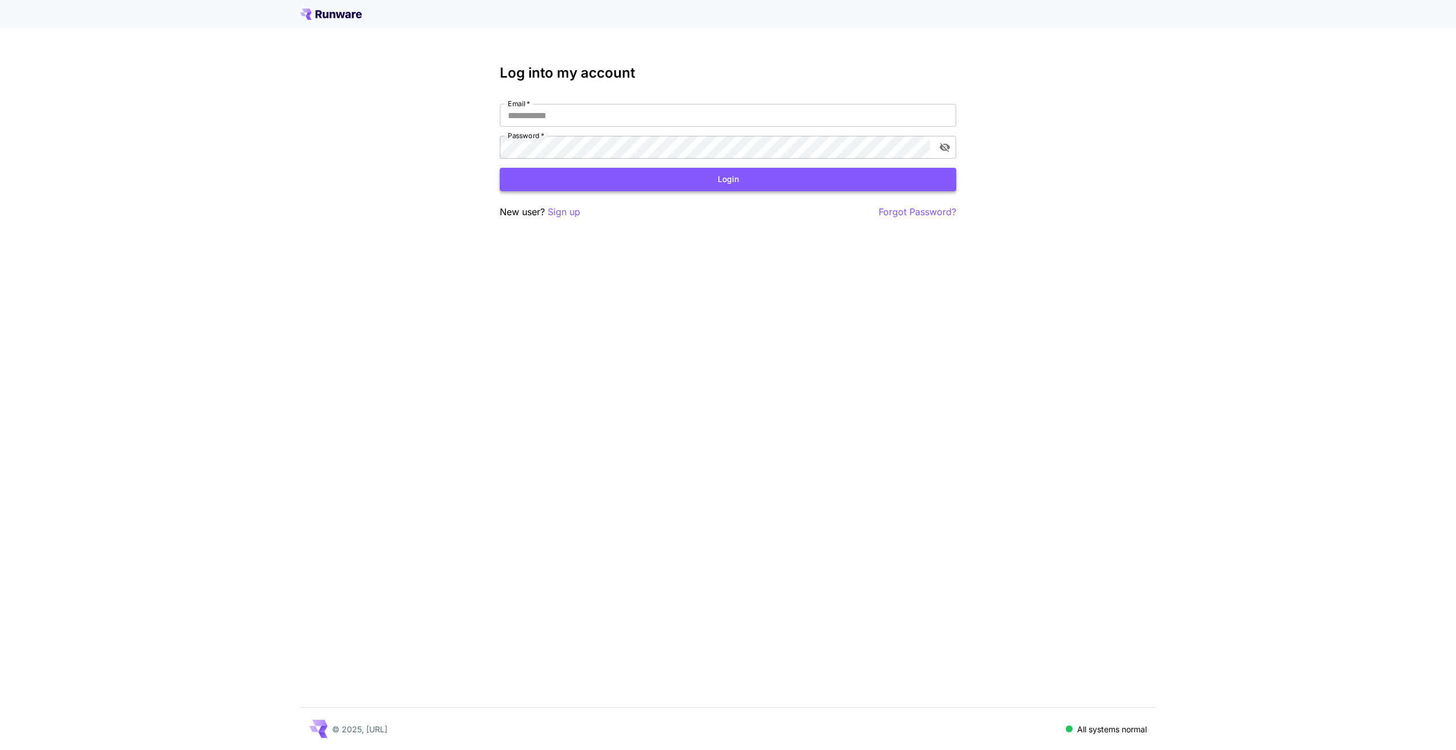
type input "**********"
click at [676, 179] on button "Login" at bounding box center [728, 179] width 456 height 23
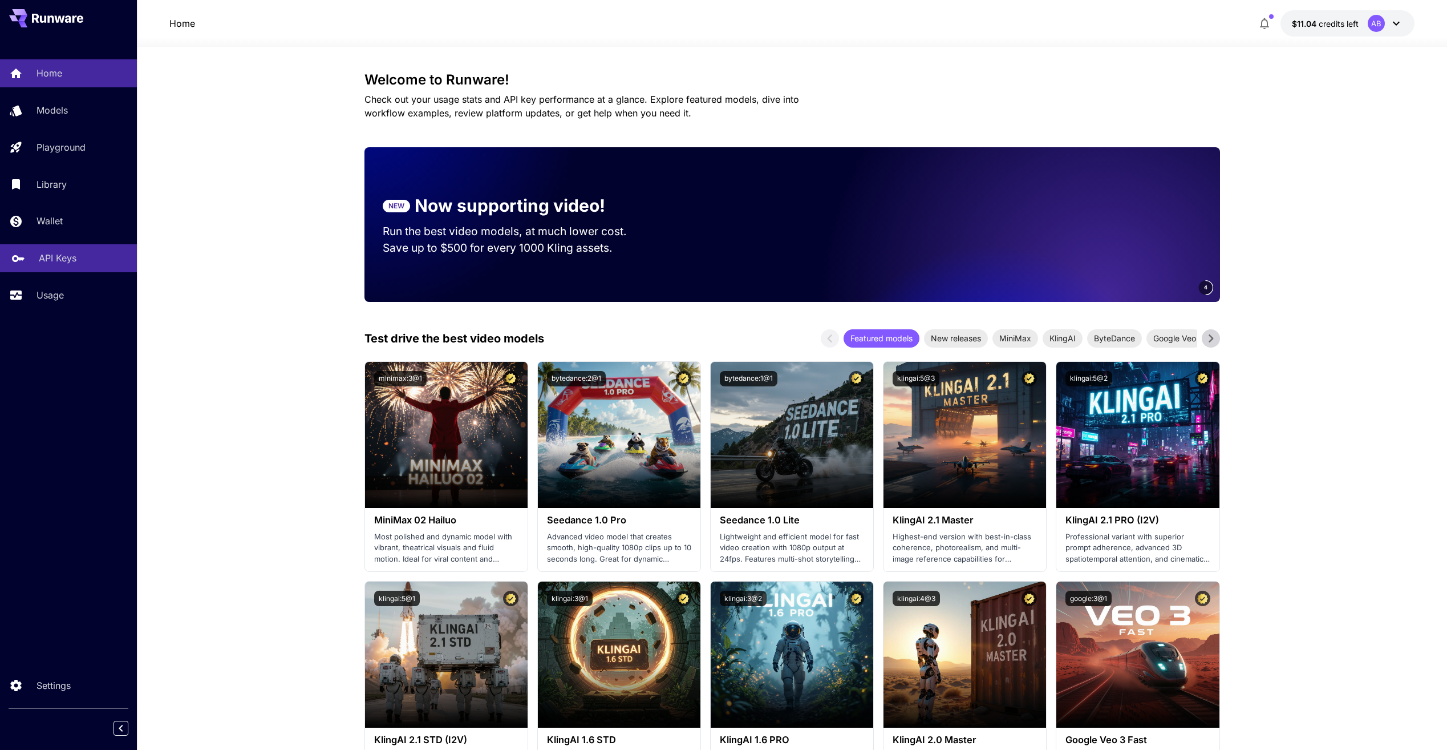
click at [72, 260] on p "API Keys" at bounding box center [58, 258] width 38 height 14
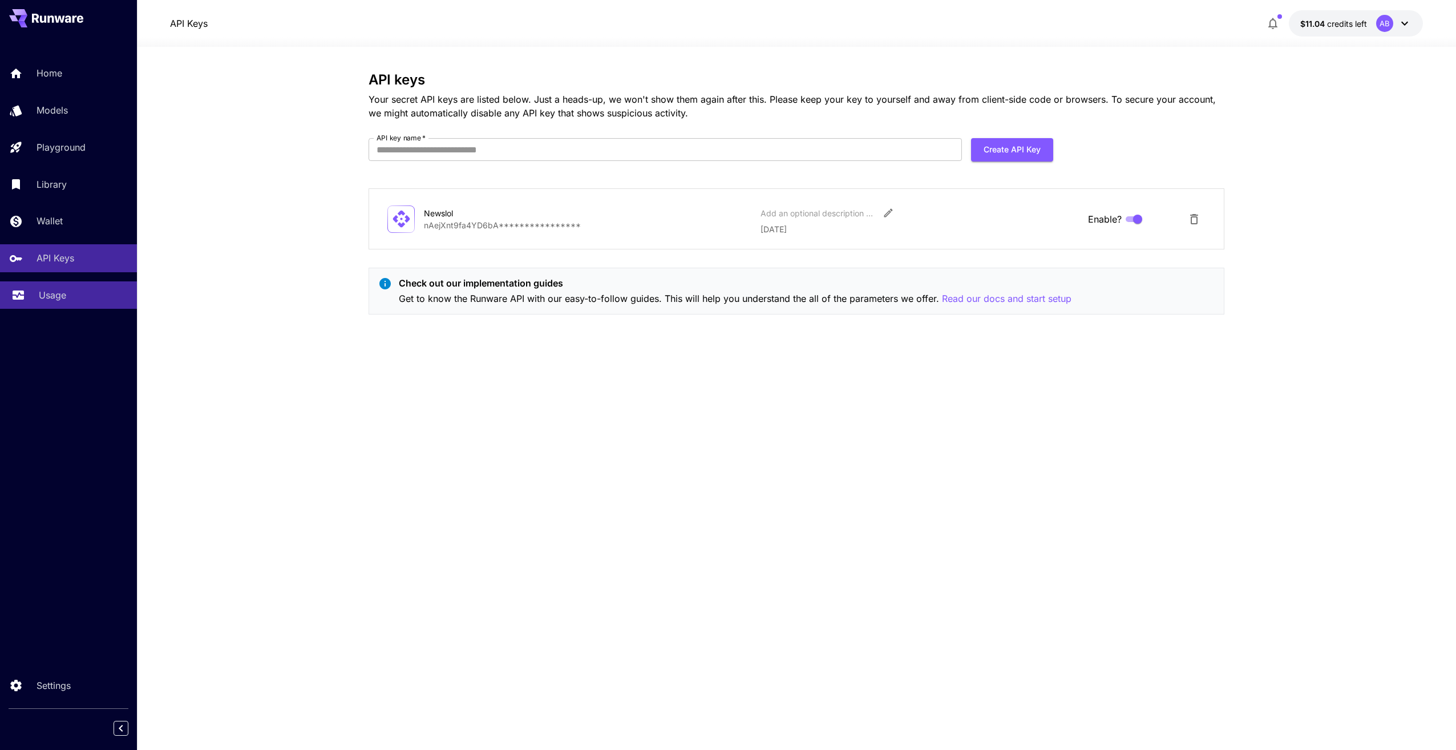
click at [63, 286] on link "Usage" at bounding box center [68, 295] width 137 height 28
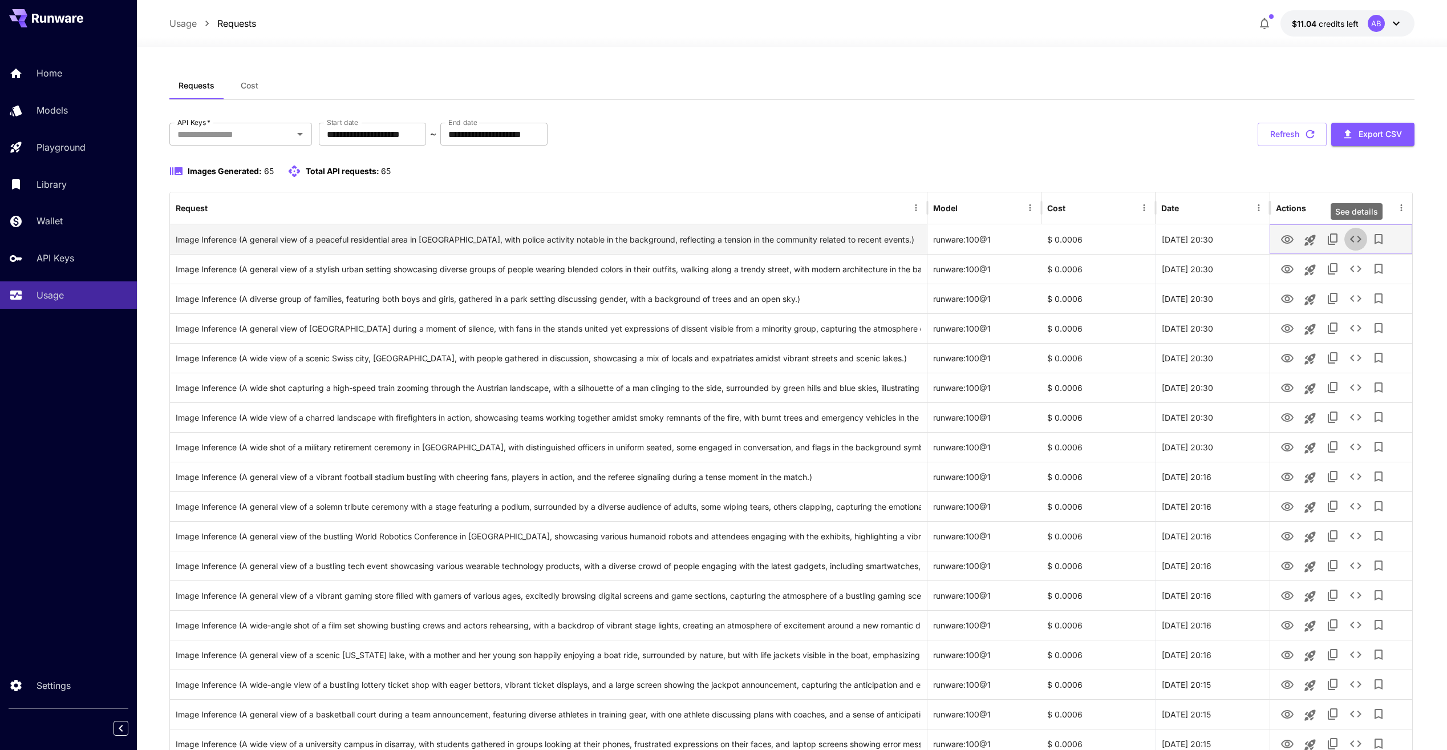
click at [1353, 238] on icon "See details" at bounding box center [1355, 239] width 11 height 7
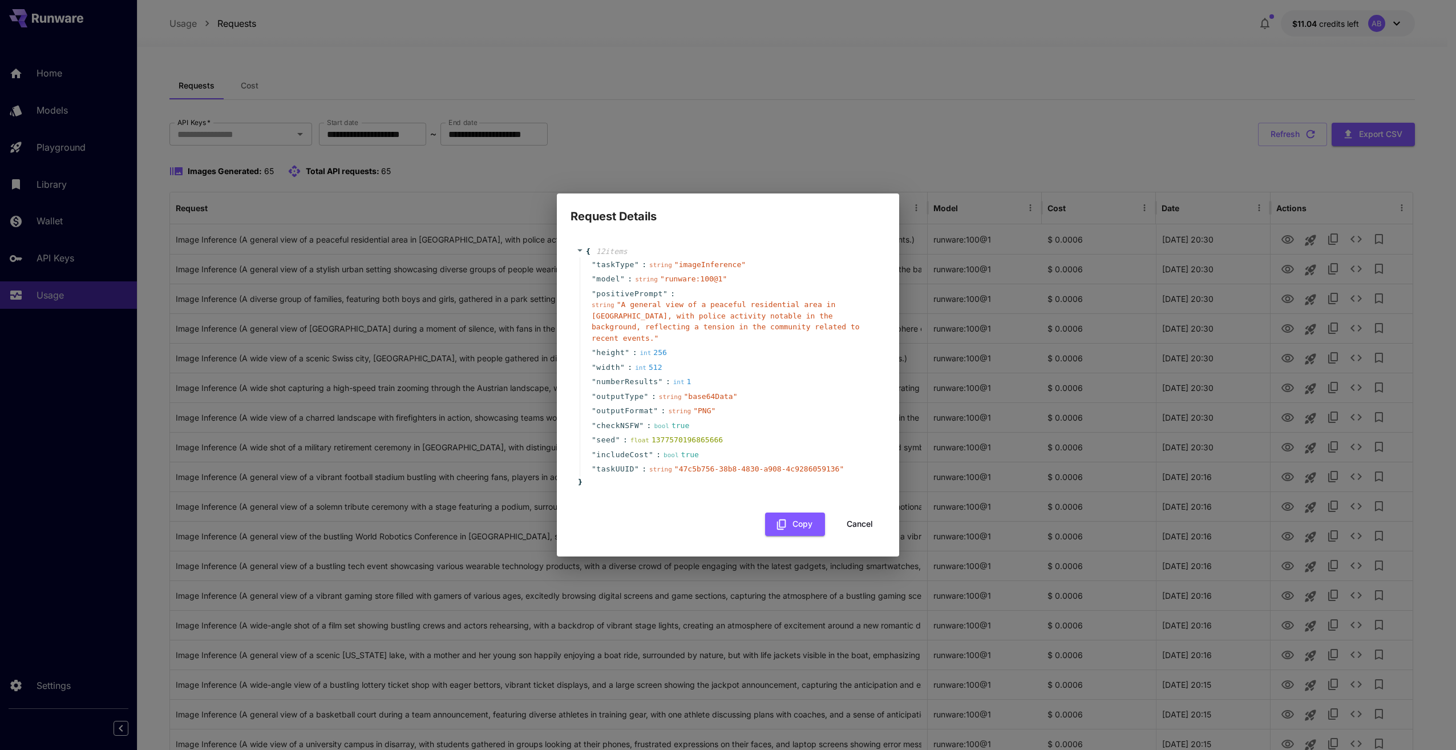
click at [873, 513] on button "Cancel" at bounding box center [859, 523] width 51 height 23
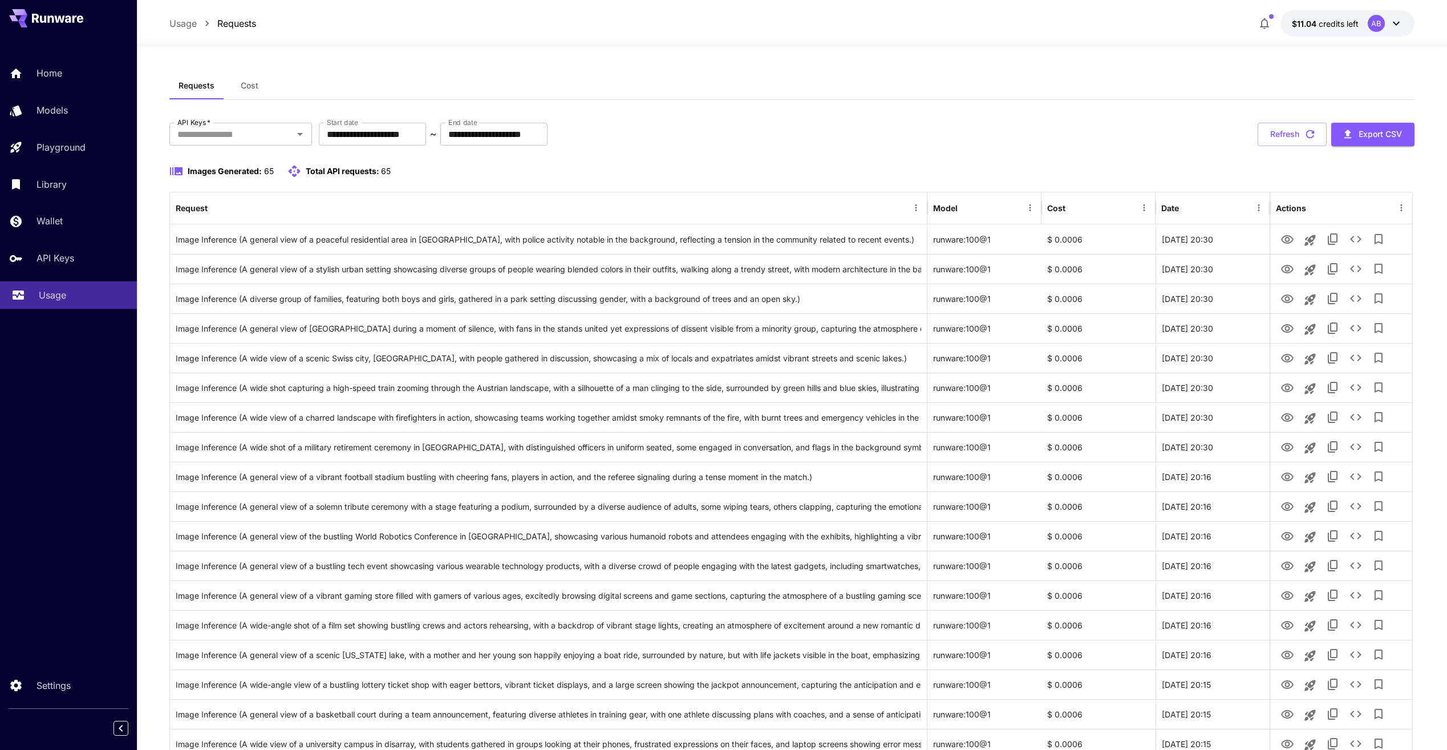
click at [85, 292] on div "Usage" at bounding box center [83, 295] width 89 height 14
click at [80, 261] on div "API Keys" at bounding box center [83, 258] width 89 height 14
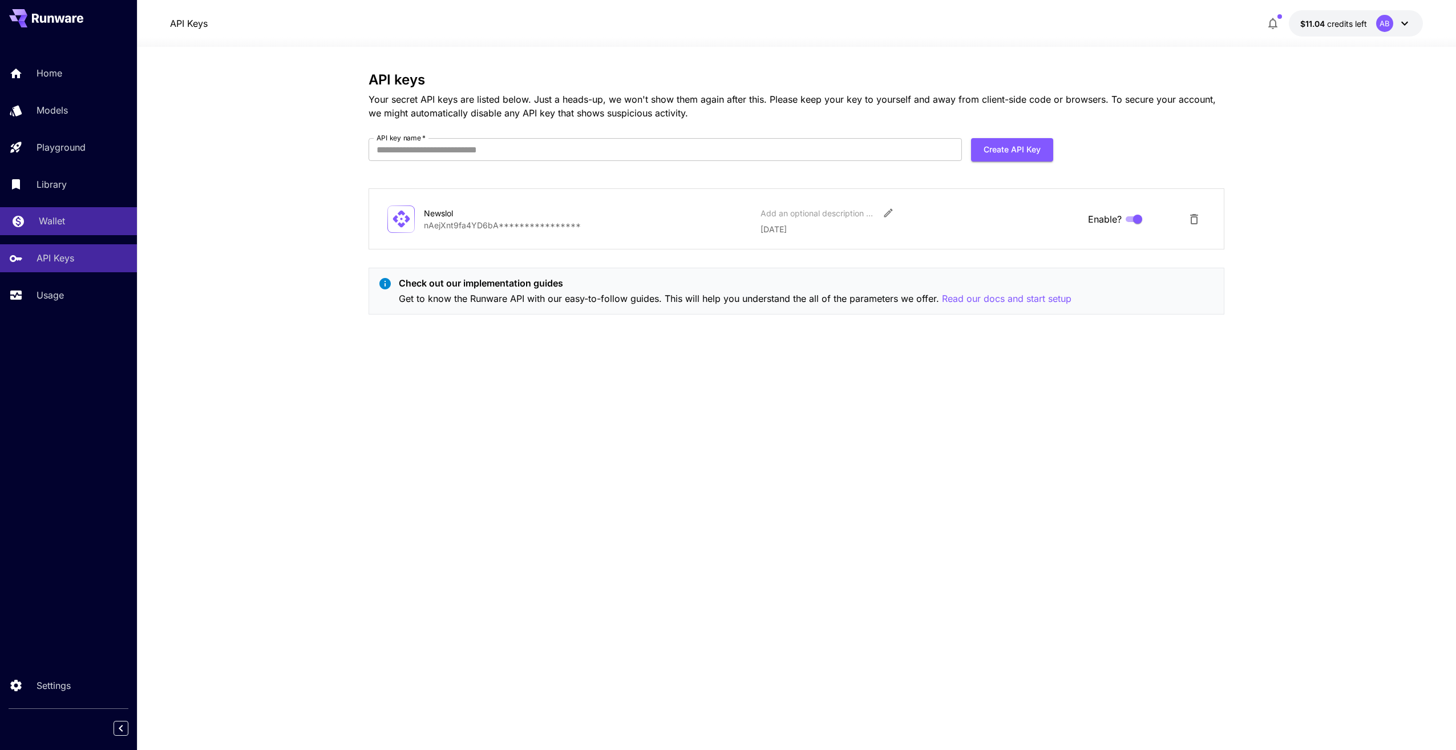
click at [74, 224] on div "Wallet" at bounding box center [83, 221] width 89 height 14
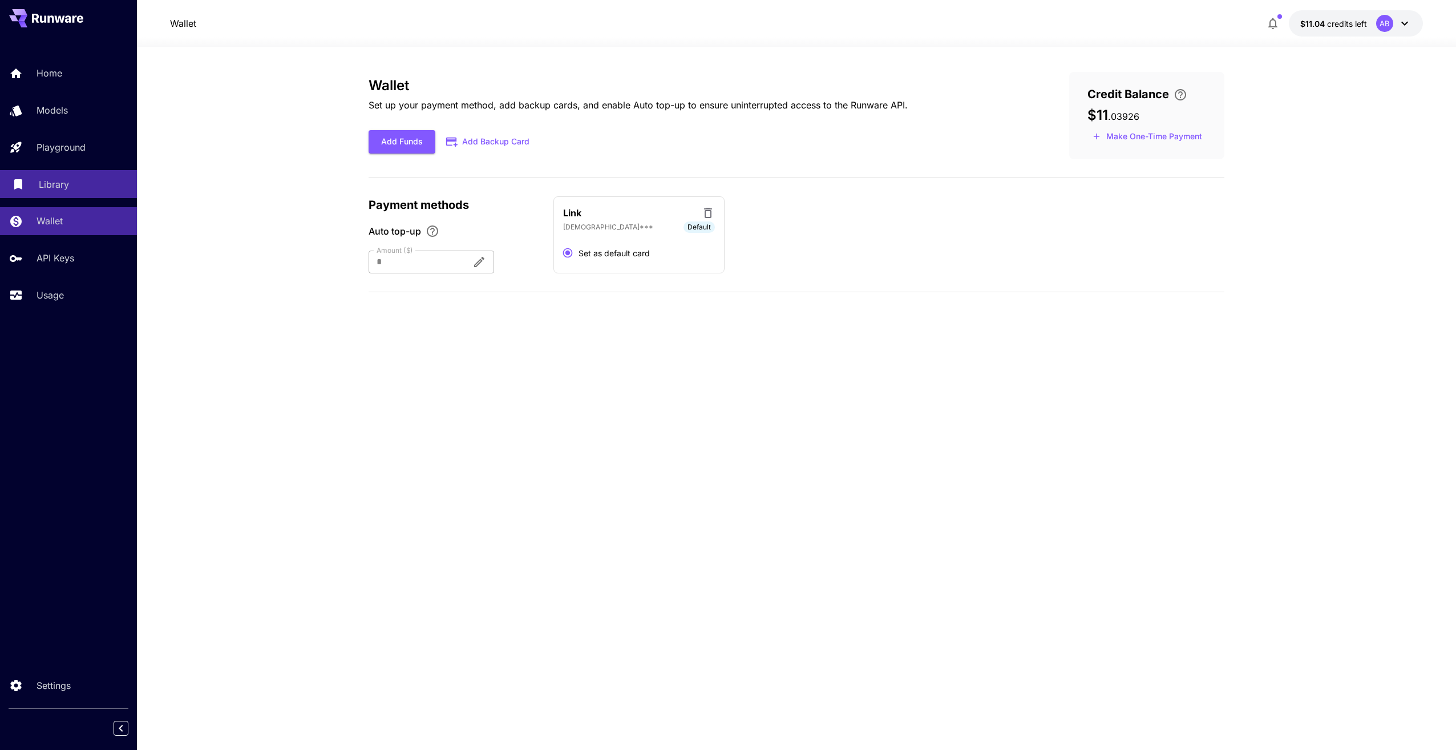
click at [67, 193] on link "Library" at bounding box center [68, 184] width 137 height 28
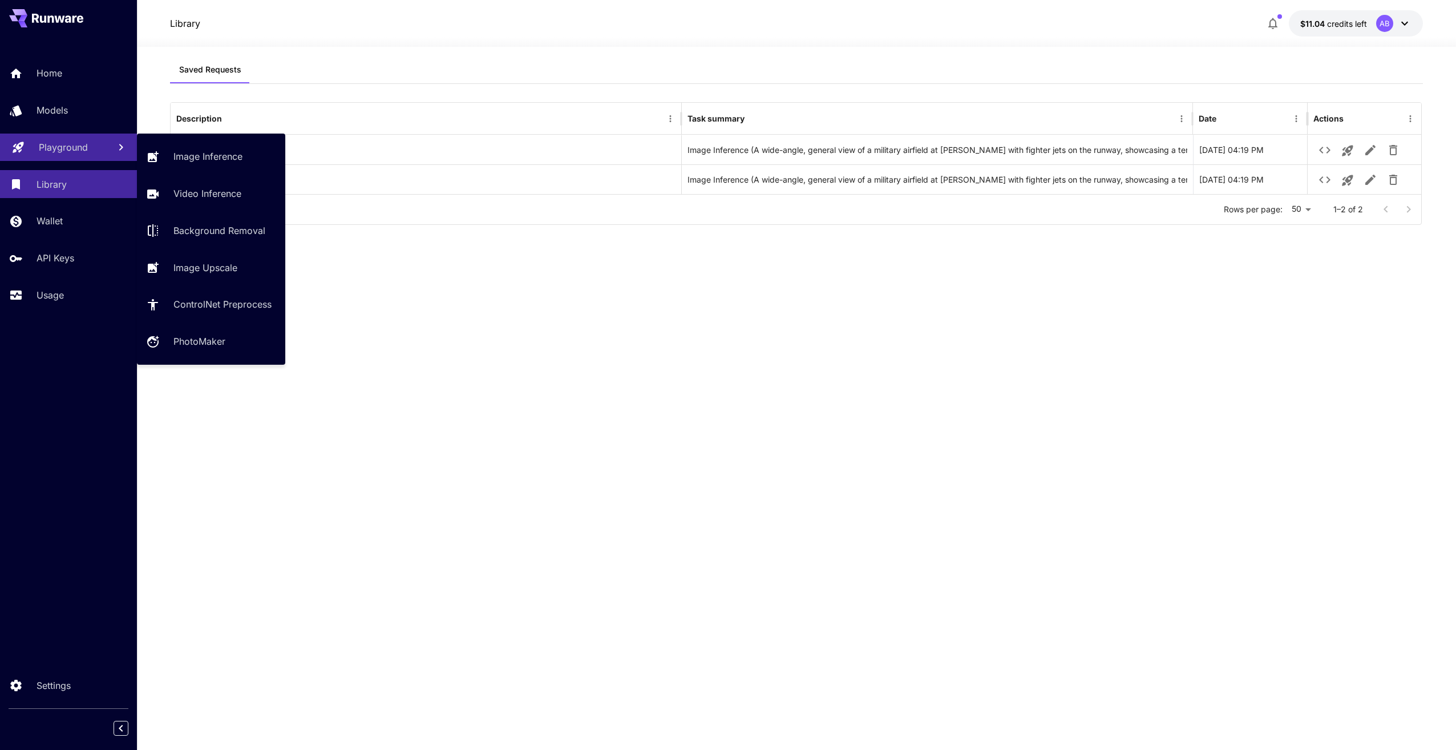
click at [63, 147] on p "Playground" at bounding box center [63, 147] width 49 height 14
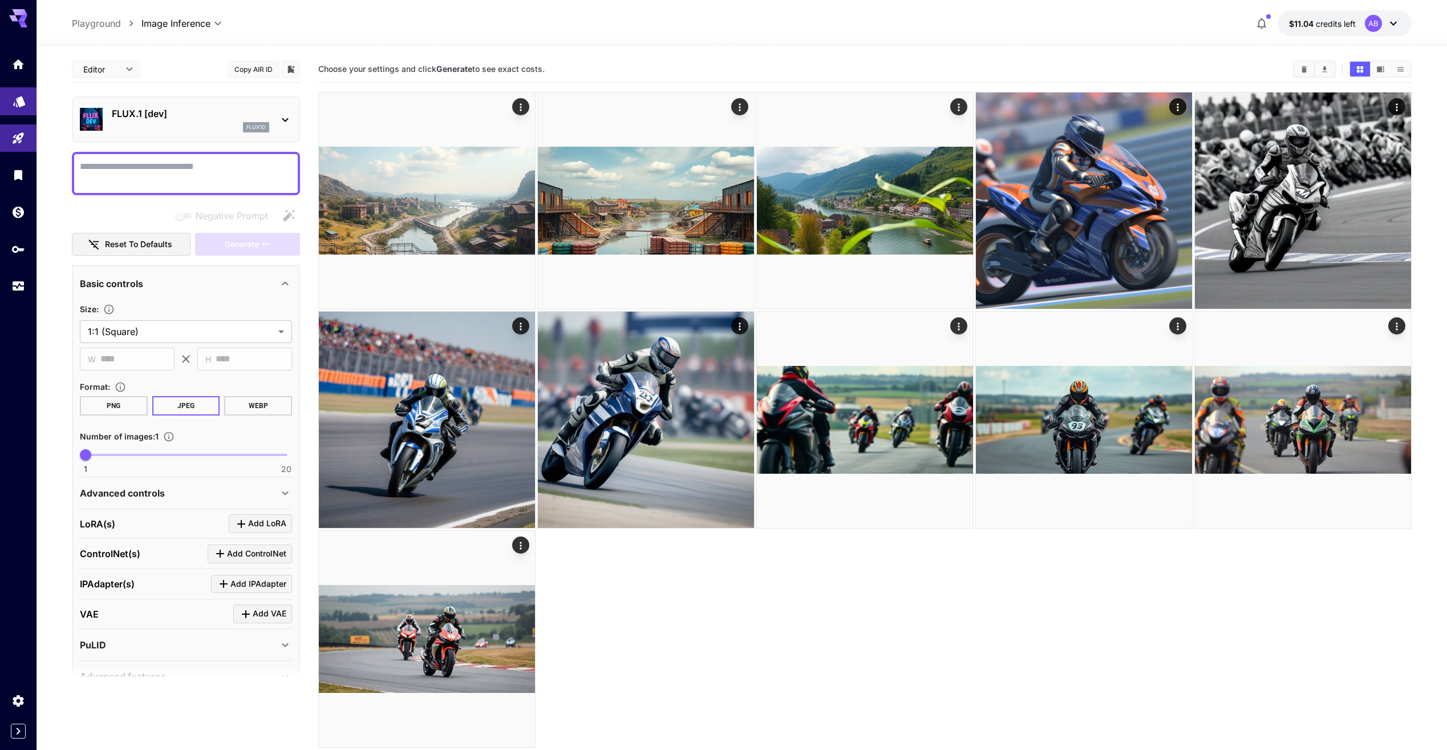
click at [18, 111] on link at bounding box center [18, 101] width 37 height 28
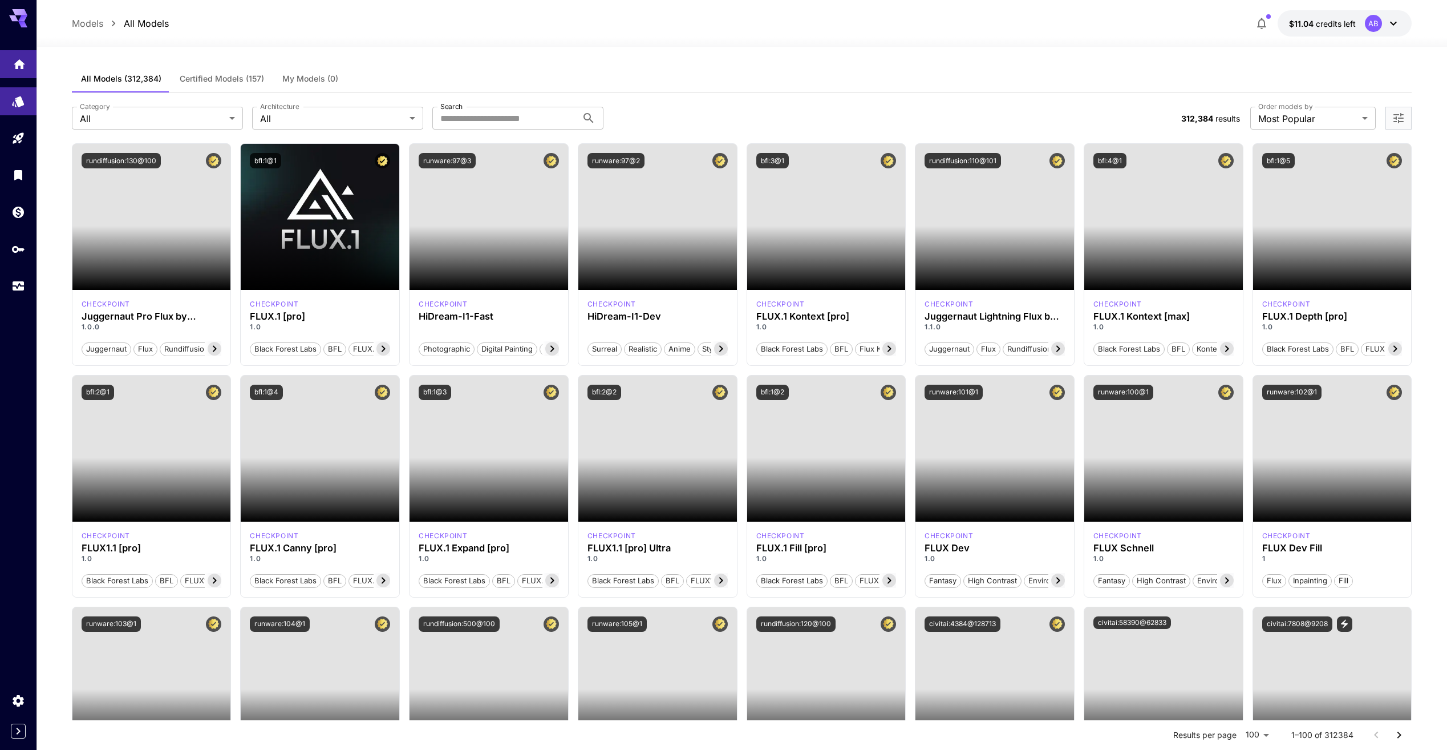
click at [24, 75] on link at bounding box center [18, 64] width 37 height 28
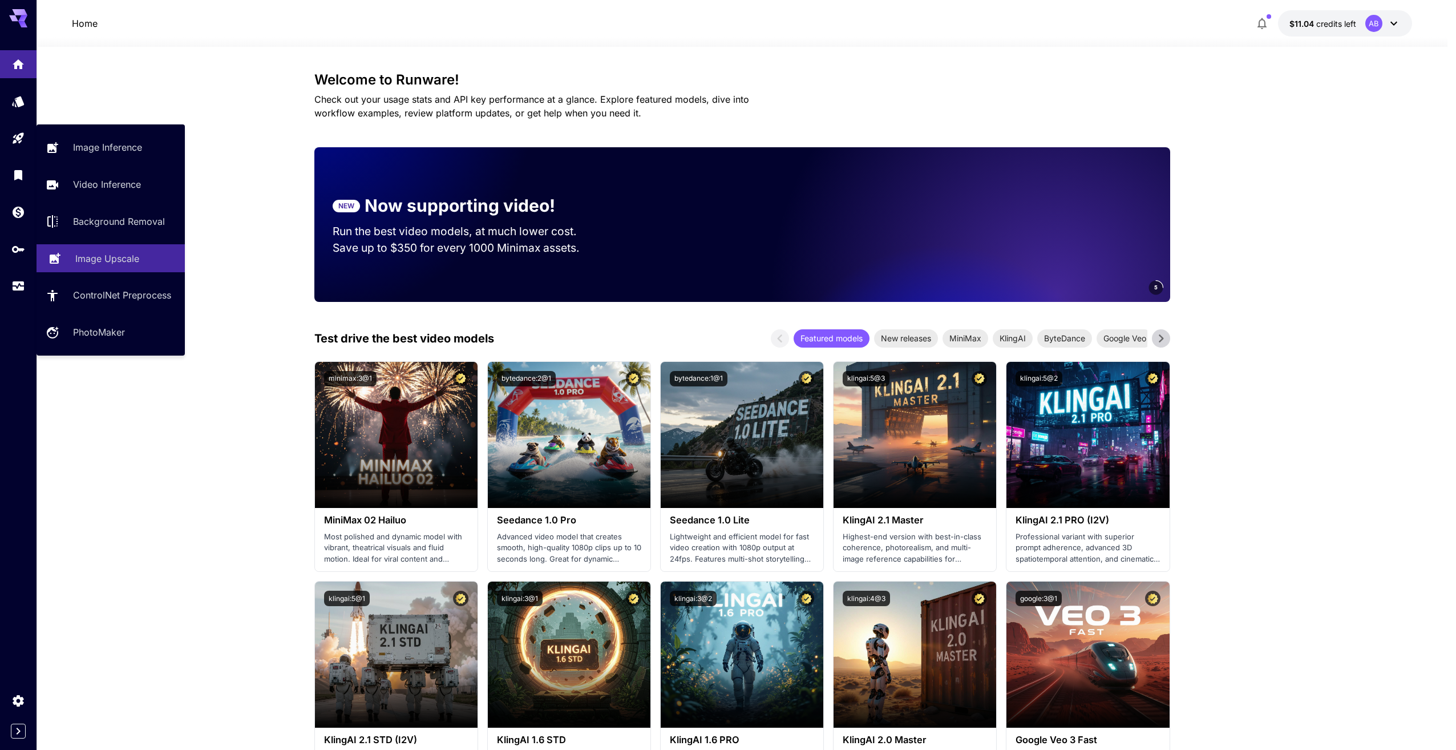
click at [124, 256] on p "Image Upscale" at bounding box center [107, 259] width 64 height 14
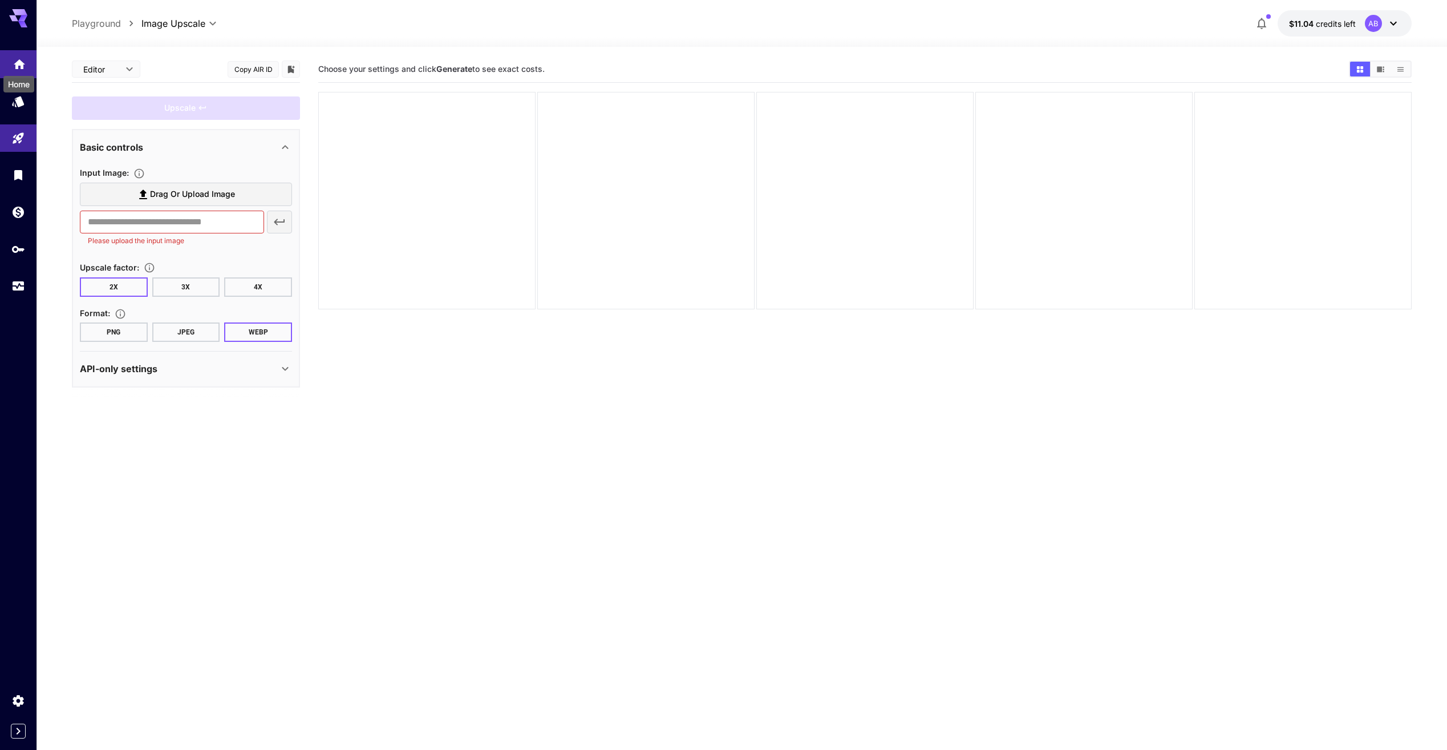
click at [23, 59] on icon "Home" at bounding box center [20, 61] width 14 height 14
